Goal: Task Accomplishment & Management: Manage account settings

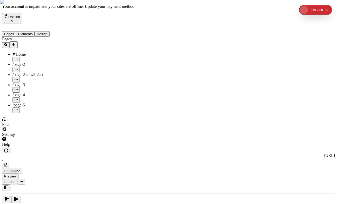
type input "/"
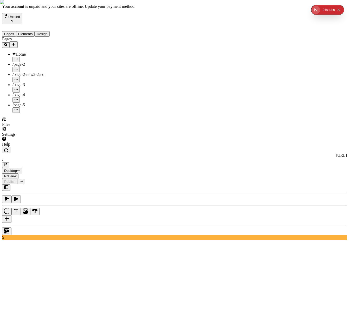
click at [149, 5] on p "Your account is unpaid and your sites are offline. Update your payment method." at bounding box center [174, 6] width 345 height 5
click at [17, 137] on div "Settings" at bounding box center [33, 134] width 62 height 5
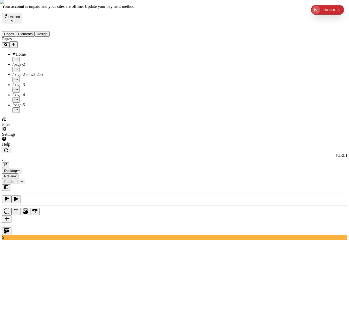
click at [30, 127] on div "Files" at bounding box center [33, 122] width 62 height 10
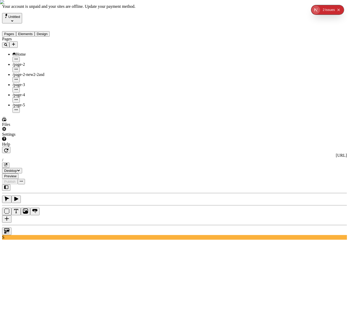
click at [32, 137] on div "Settings" at bounding box center [33, 132] width 62 height 10
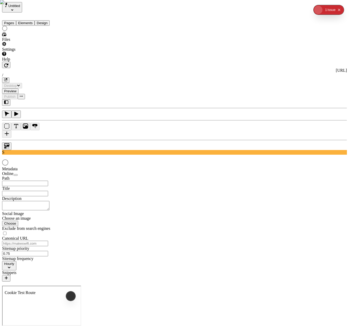
type input "/"
click at [37, 52] on div "Settings" at bounding box center [33, 47] width 62 height 10
